Goal: Check status

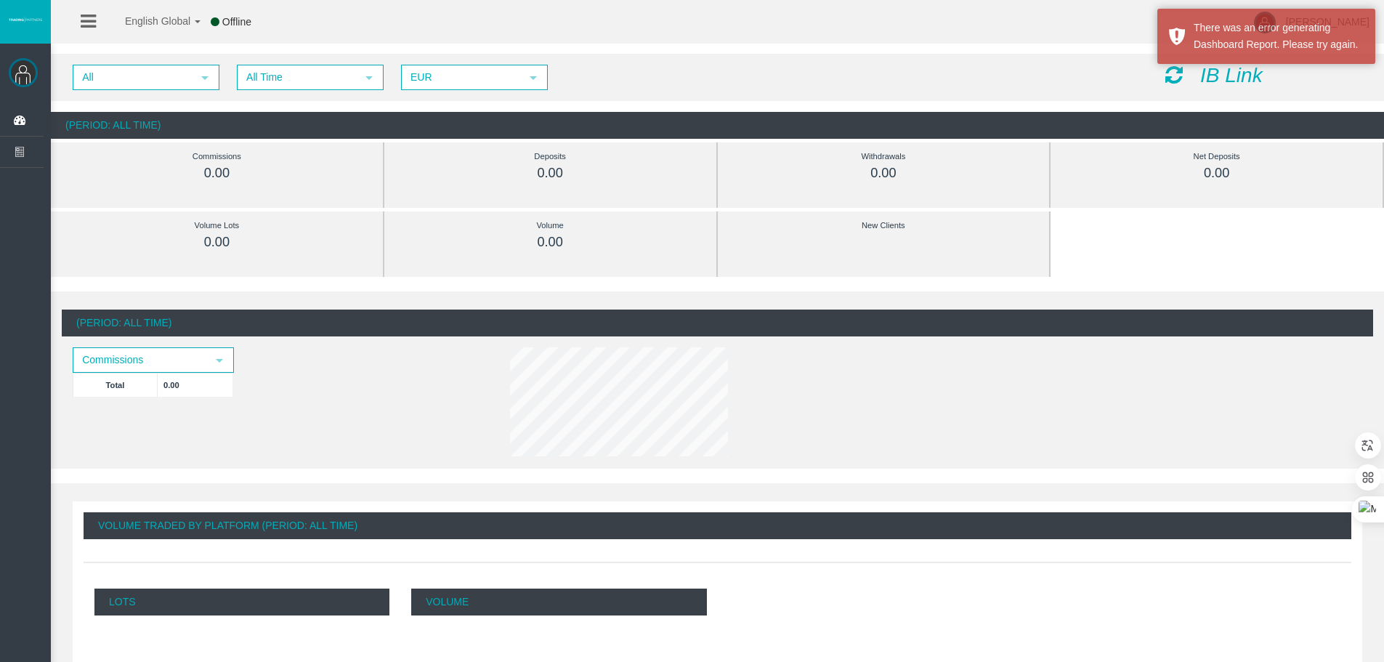
click at [721, 33] on div "English Global 简体中文 English Global 日本語 한국어 Offline [PERSON_NAME] Help Log Out" at bounding box center [692, 22] width 1384 height 44
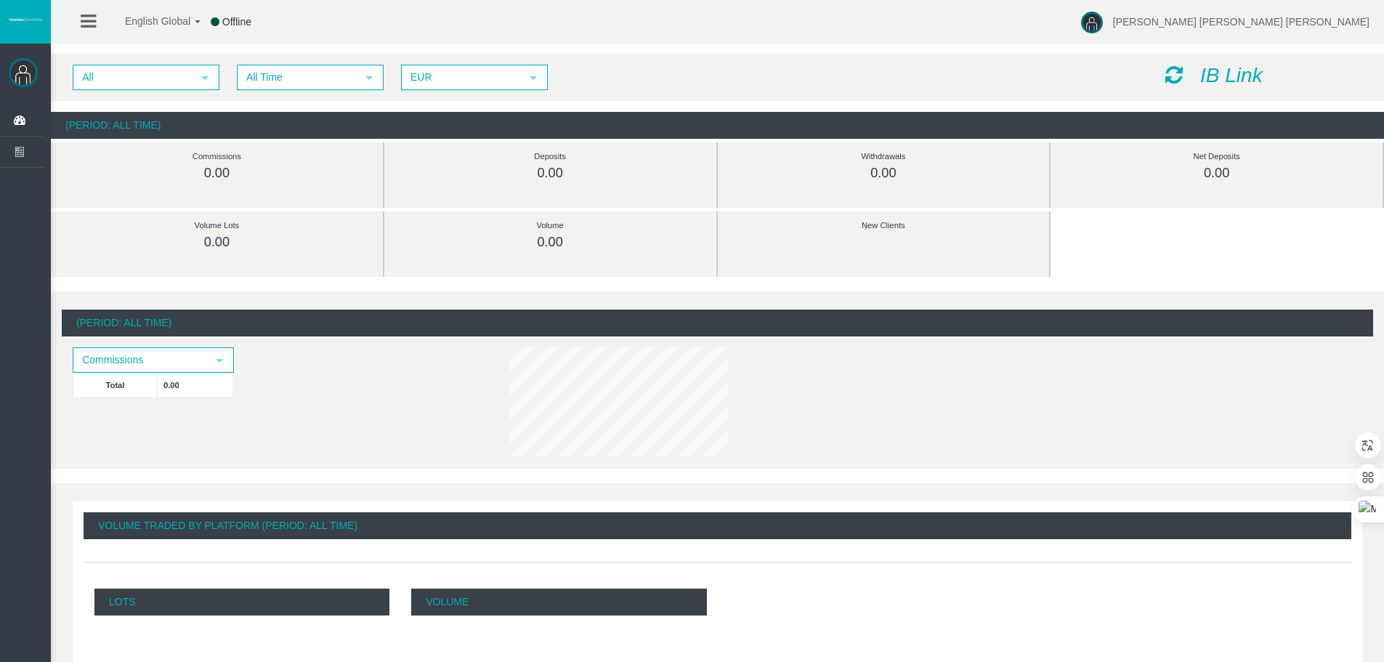
click at [705, 50] on div "All select All Time select 5 EUR select EUR IB Link (Period: All Time) Commissi…" at bounding box center [718, 97] width 1334 height 100
click at [382, 31] on div "English Global 简体中文 English Global 日本語 한국어 Offline [PERSON_NAME] Help Log Out" at bounding box center [692, 22] width 1384 height 44
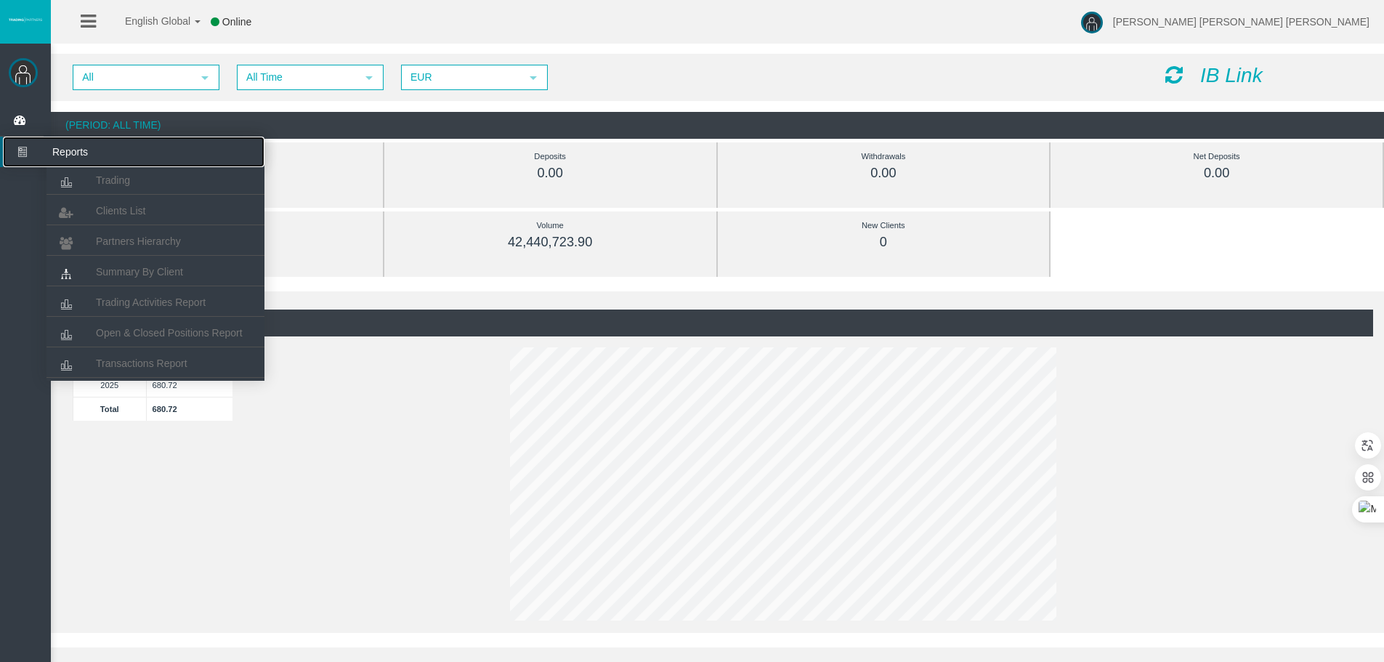
click at [26, 156] on icon at bounding box center [22, 152] width 39 height 31
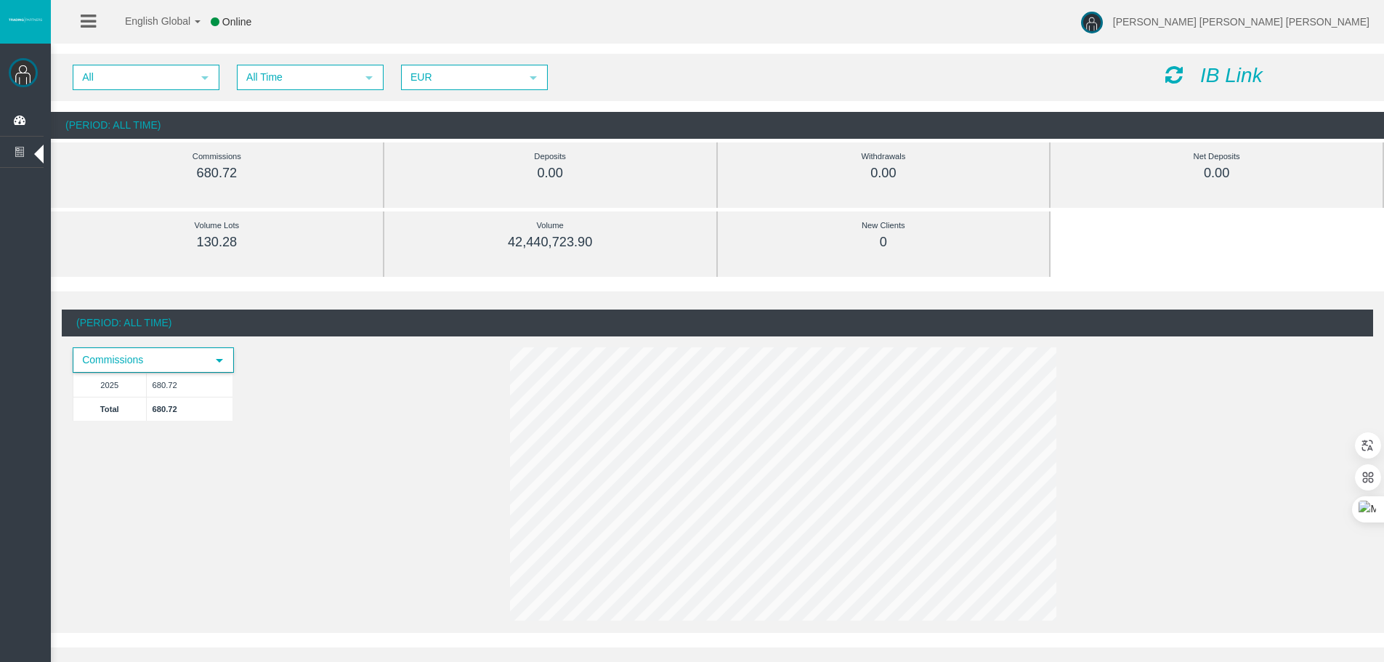
click at [207, 360] on span "select" at bounding box center [219, 360] width 26 height 23
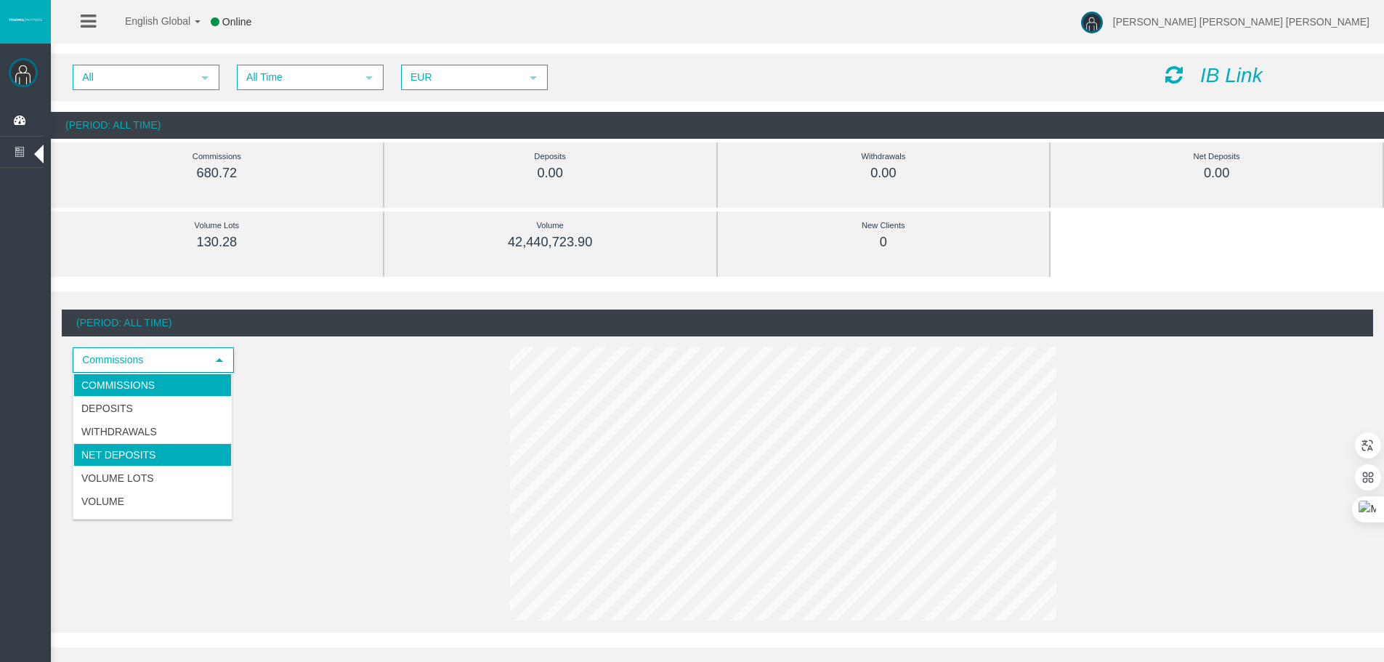
scroll to position [41, 0]
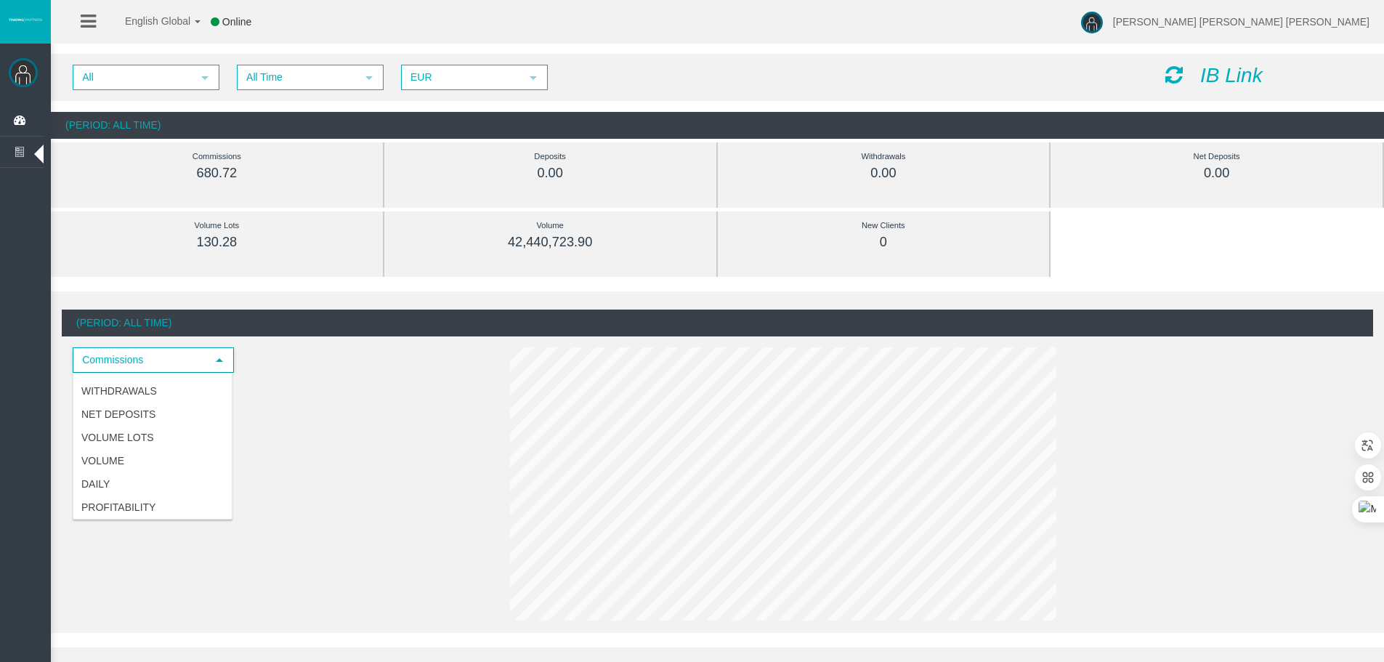
click at [349, 356] on div "Commissions select 2025 680.72 Total 680.72" at bounding box center [226, 391] width 328 height 88
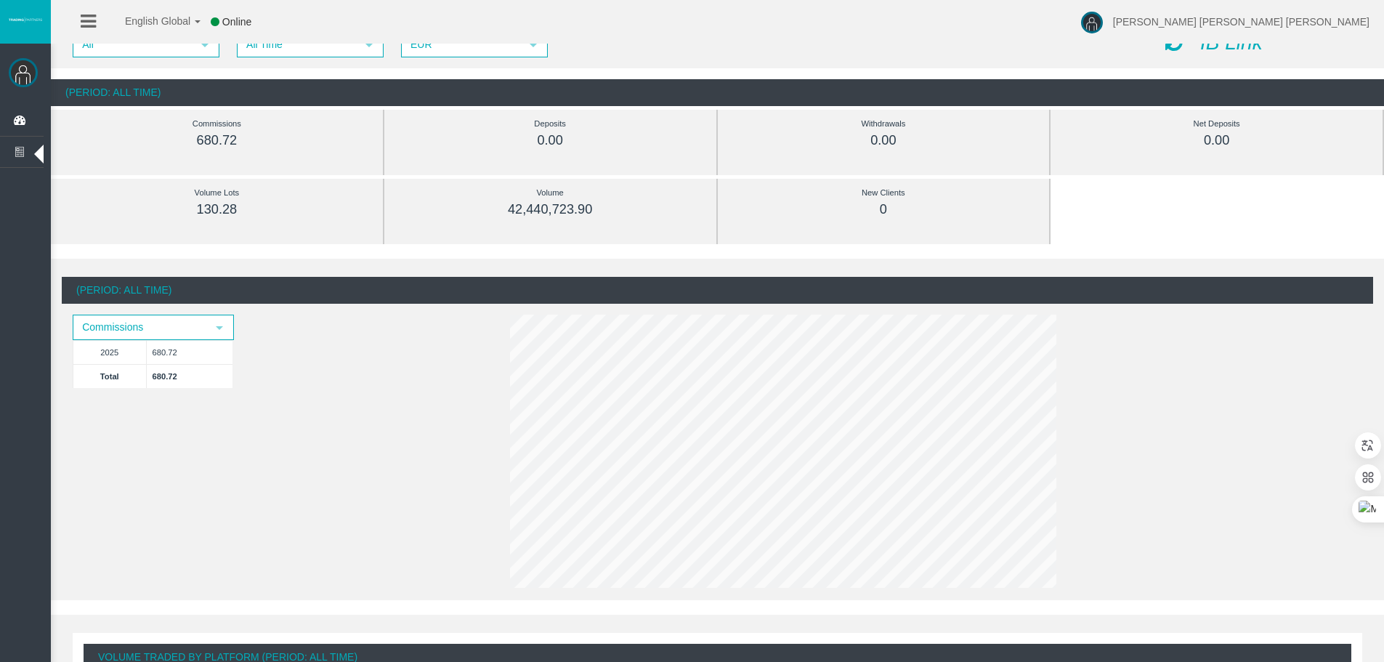
scroll to position [23, 0]
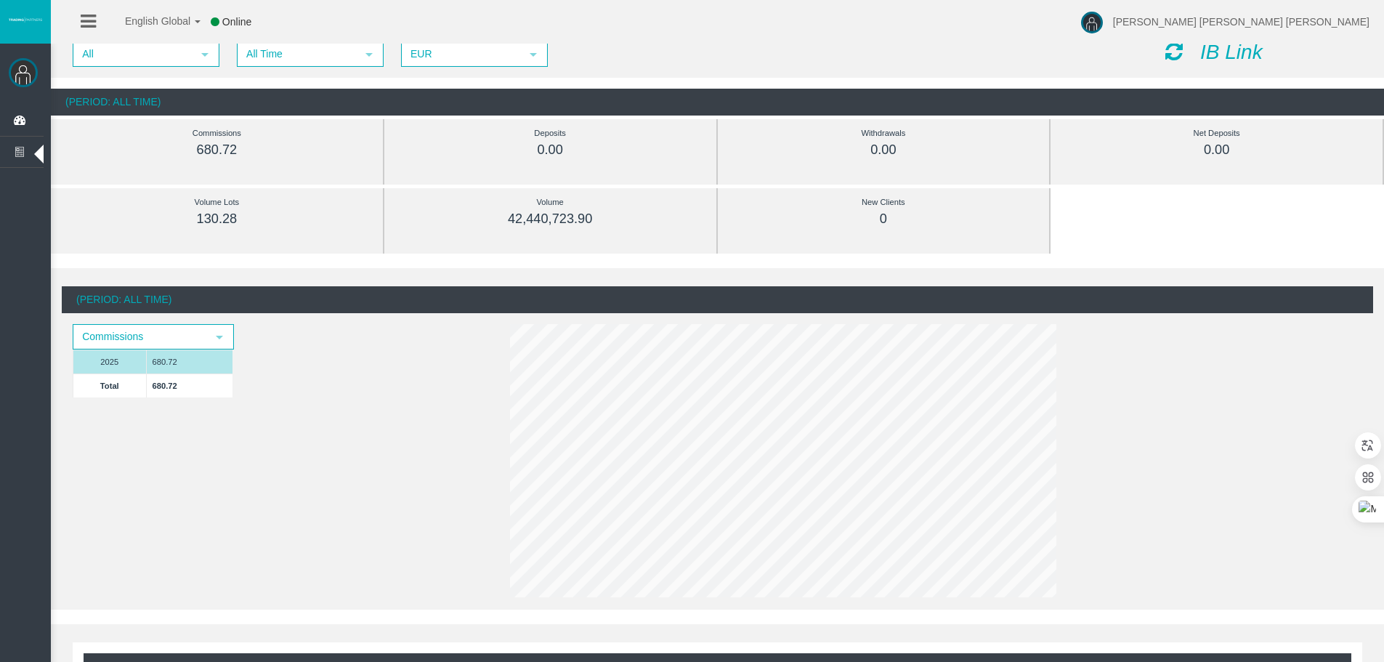
click at [143, 365] on td "2025" at bounding box center [109, 362] width 73 height 24
click at [108, 362] on td "2025" at bounding box center [109, 362] width 73 height 24
click at [614, 48] on div "All select All Time select 5 EUR select EUR" at bounding box center [608, 53] width 1093 height 25
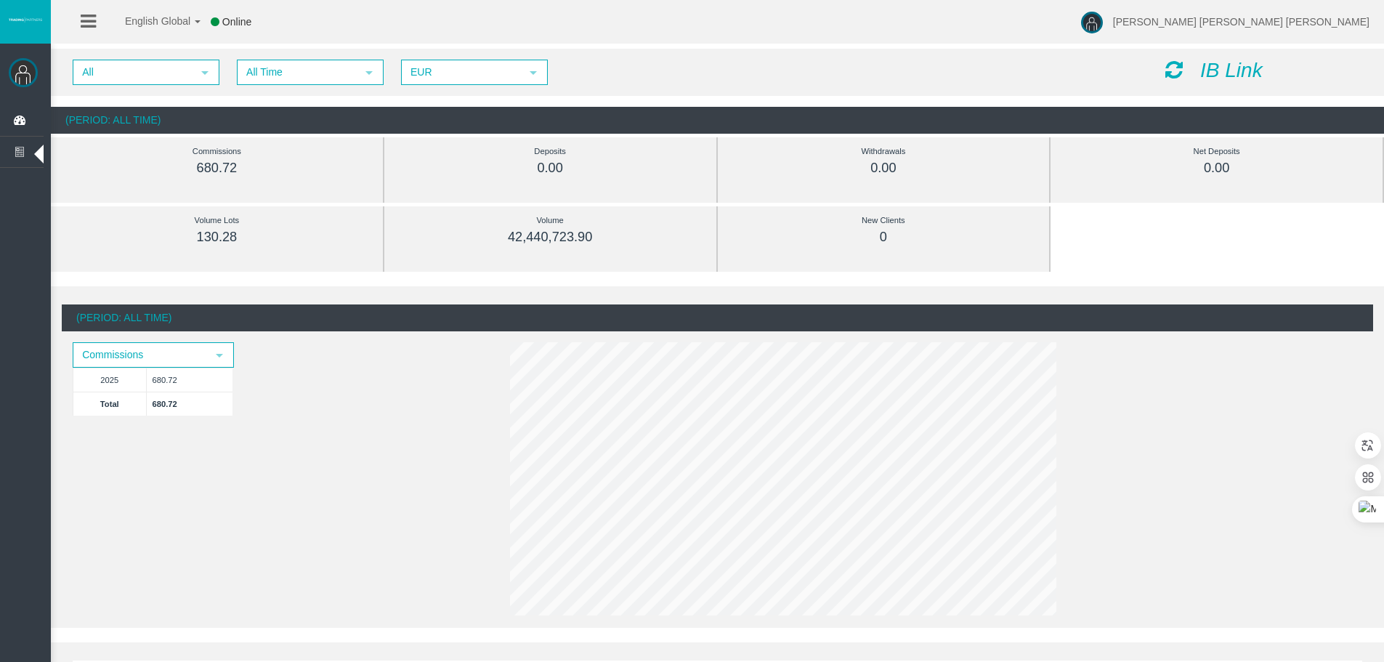
scroll to position [0, 0]
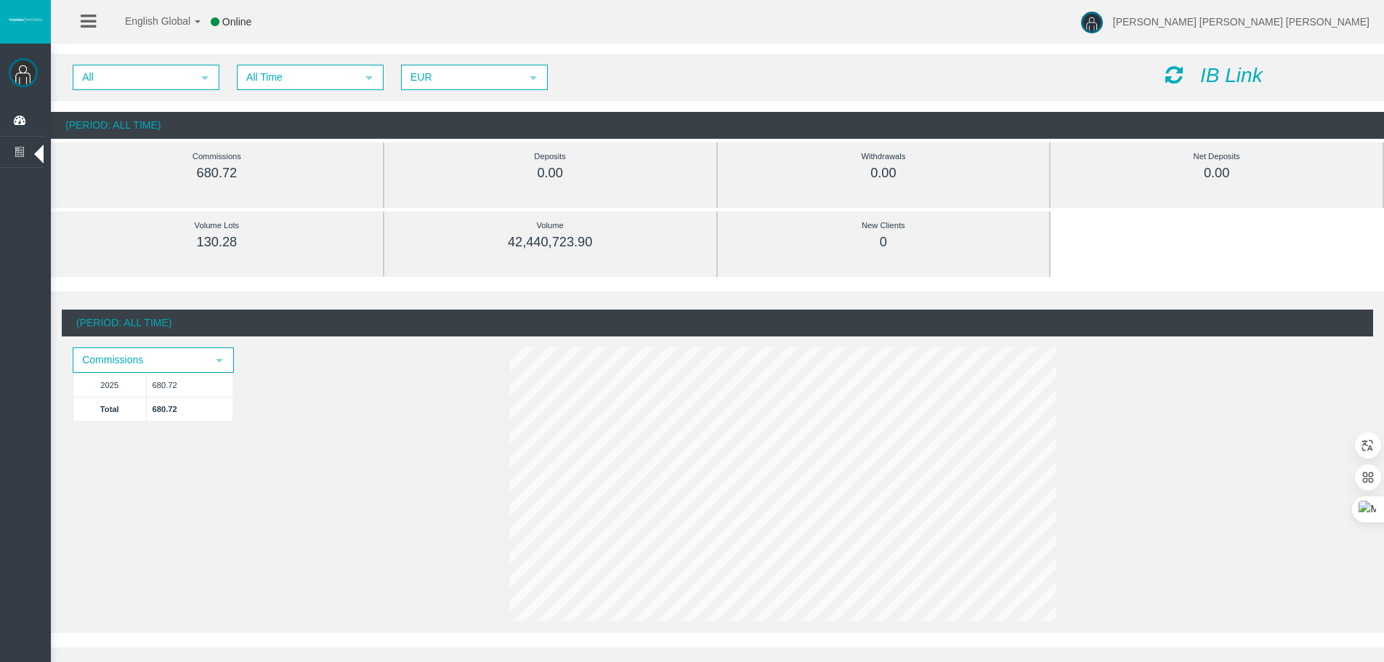
click at [628, 49] on div "All select All Time select 5 EUR select EUR IB Link (Period: All Time) Commissi…" at bounding box center [718, 97] width 1334 height 100
